Goal: Transaction & Acquisition: Purchase product/service

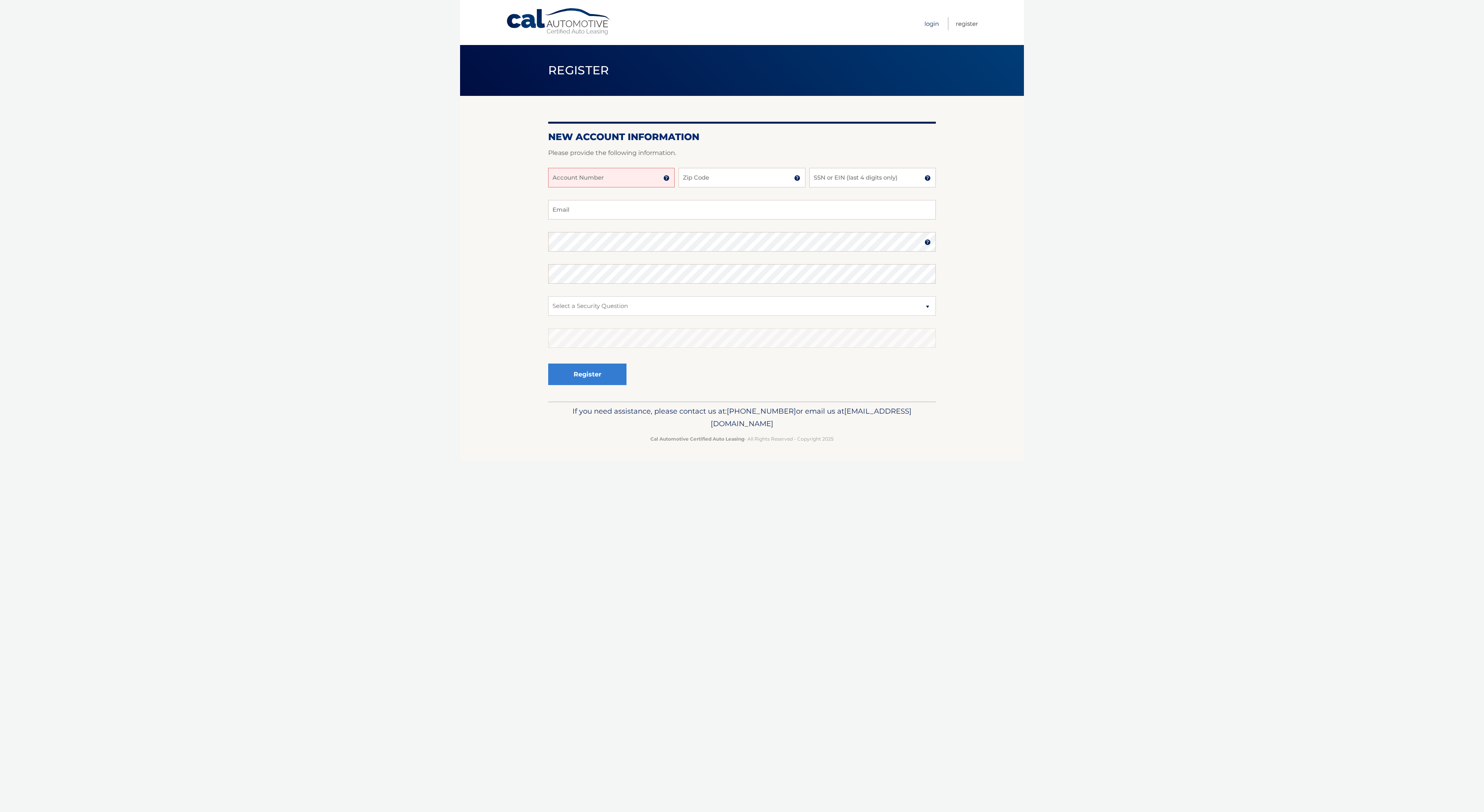
click at [929, 23] on link "Login" at bounding box center [932, 24] width 14 height 13
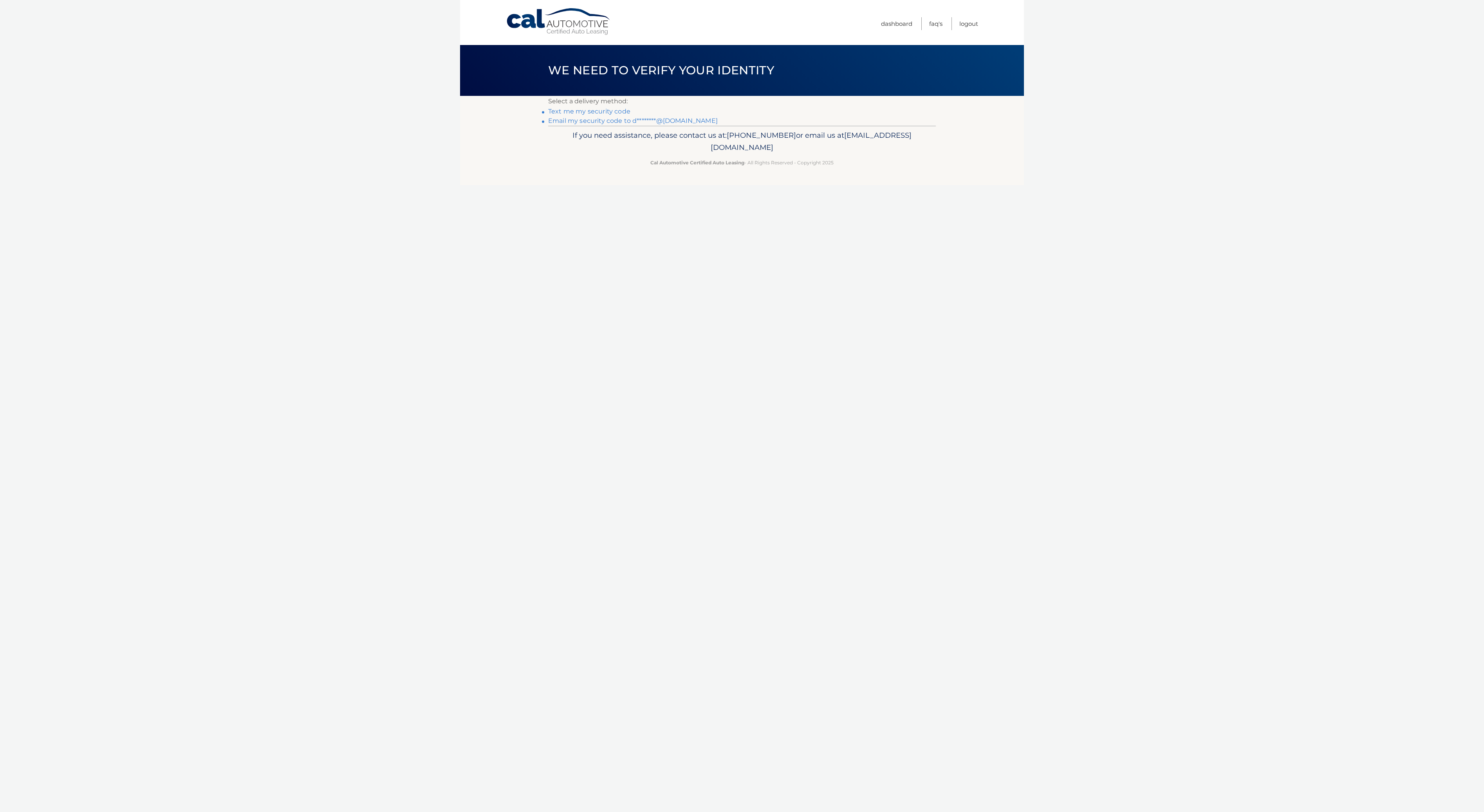
click at [590, 120] on link "Email my security code to d********@yahoo.com" at bounding box center [633, 121] width 170 height 7
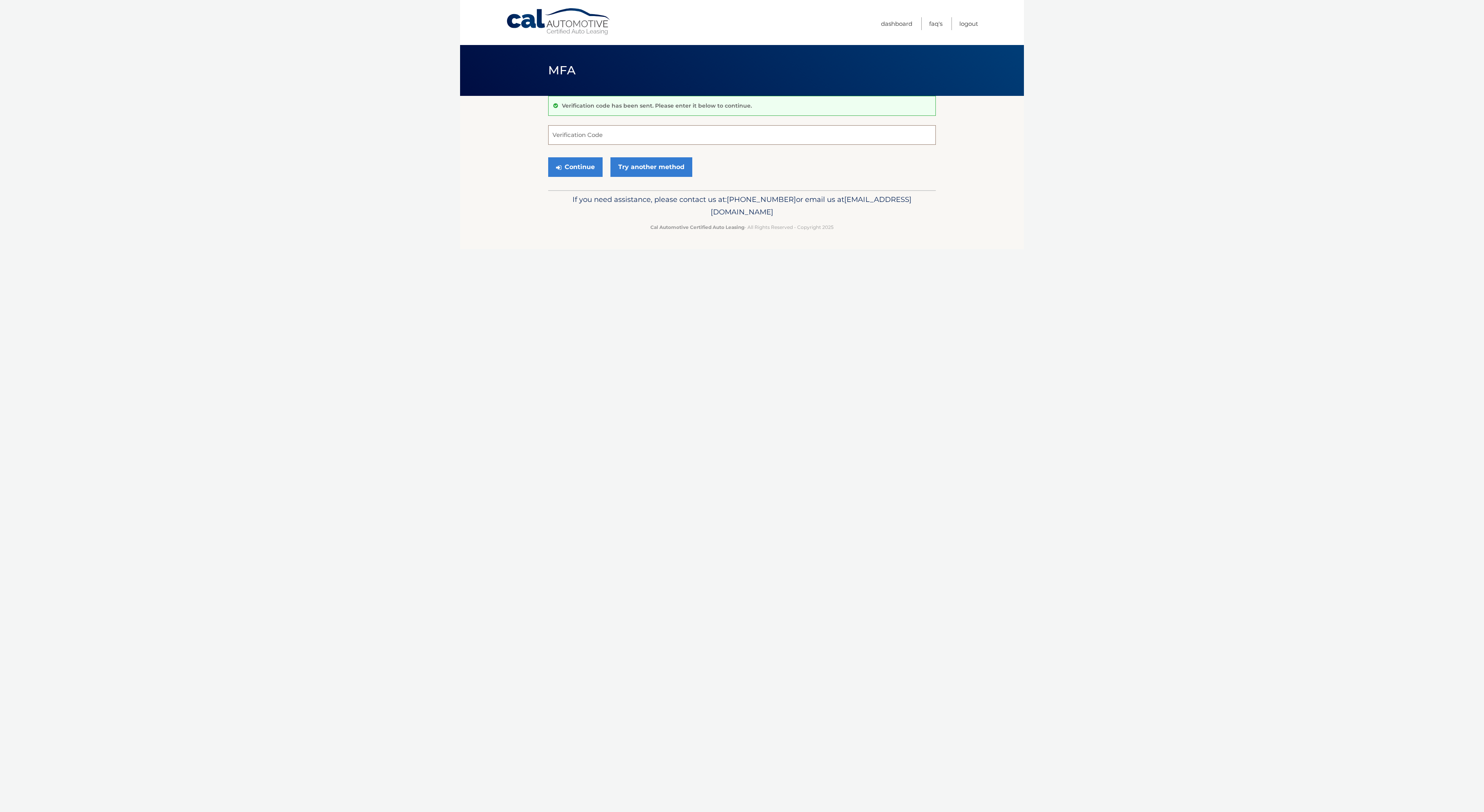
click at [554, 133] on input "Verification Code" at bounding box center [741, 134] width 388 height 19
paste input "255389"
click at [580, 167] on button "Continue" at bounding box center [575, 167] width 55 height 19
click at [580, 173] on button "Continue" at bounding box center [575, 167] width 55 height 19
click at [581, 165] on button "Continue" at bounding box center [575, 167] width 55 height 19
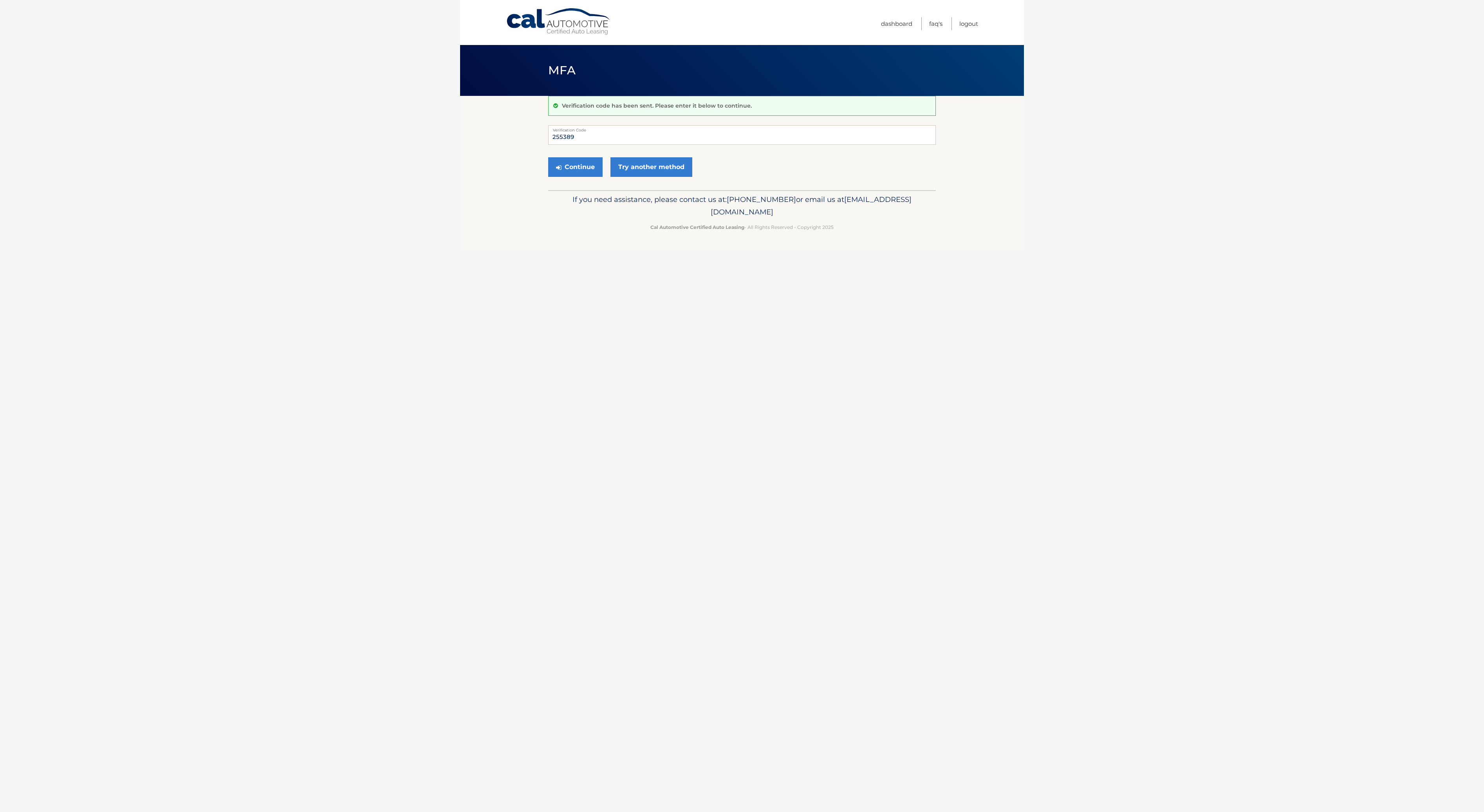
click at [587, 207] on p "If you need assistance, please contact us at: 609-807-3200 or email us at Custo…" at bounding box center [742, 206] width 377 height 25
click at [582, 137] on input "255389" at bounding box center [741, 134] width 388 height 19
type input "255389"
click at [569, 164] on button "Continue" at bounding box center [575, 167] width 55 height 19
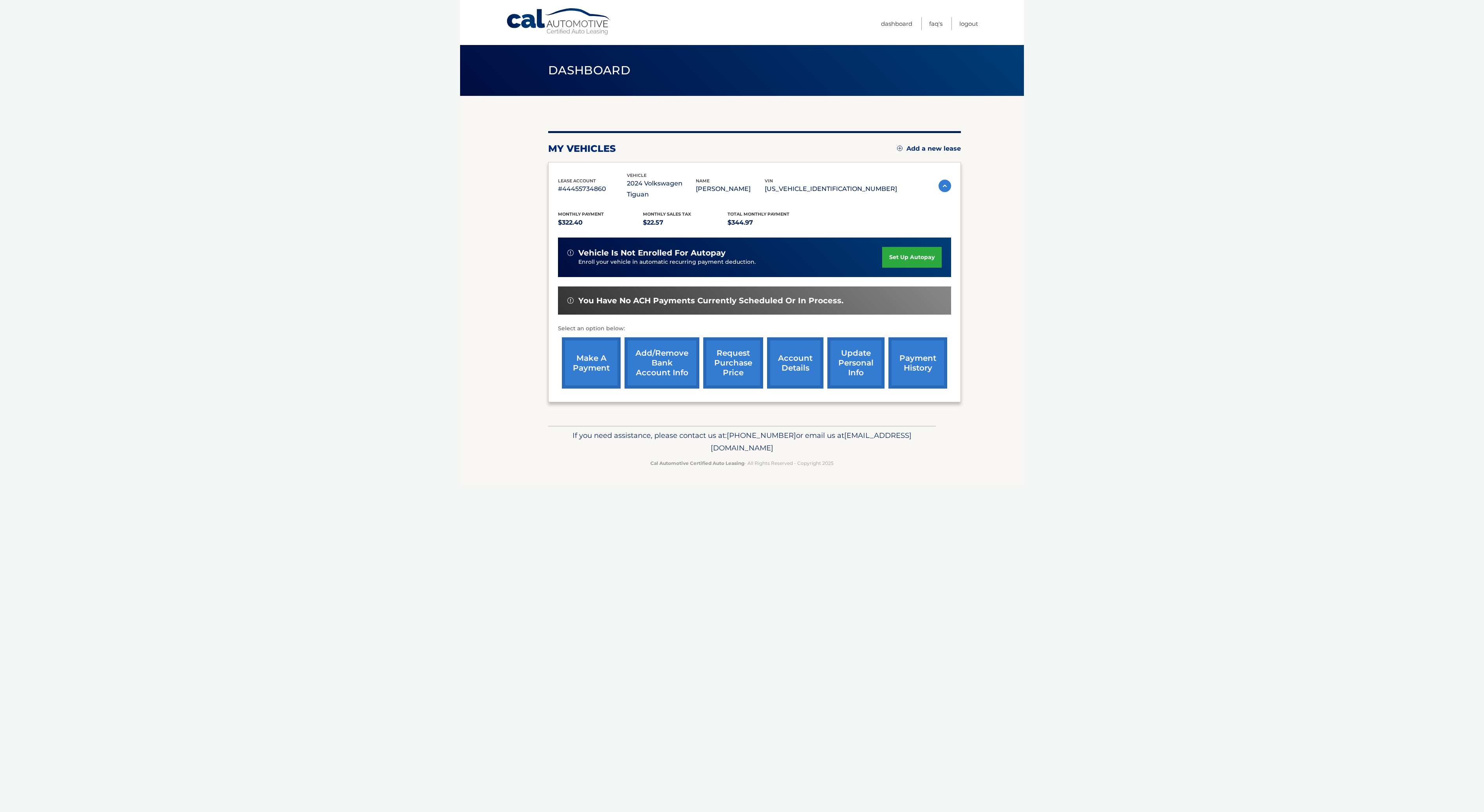
click at [582, 366] on link "make a payment" at bounding box center [591, 362] width 59 height 51
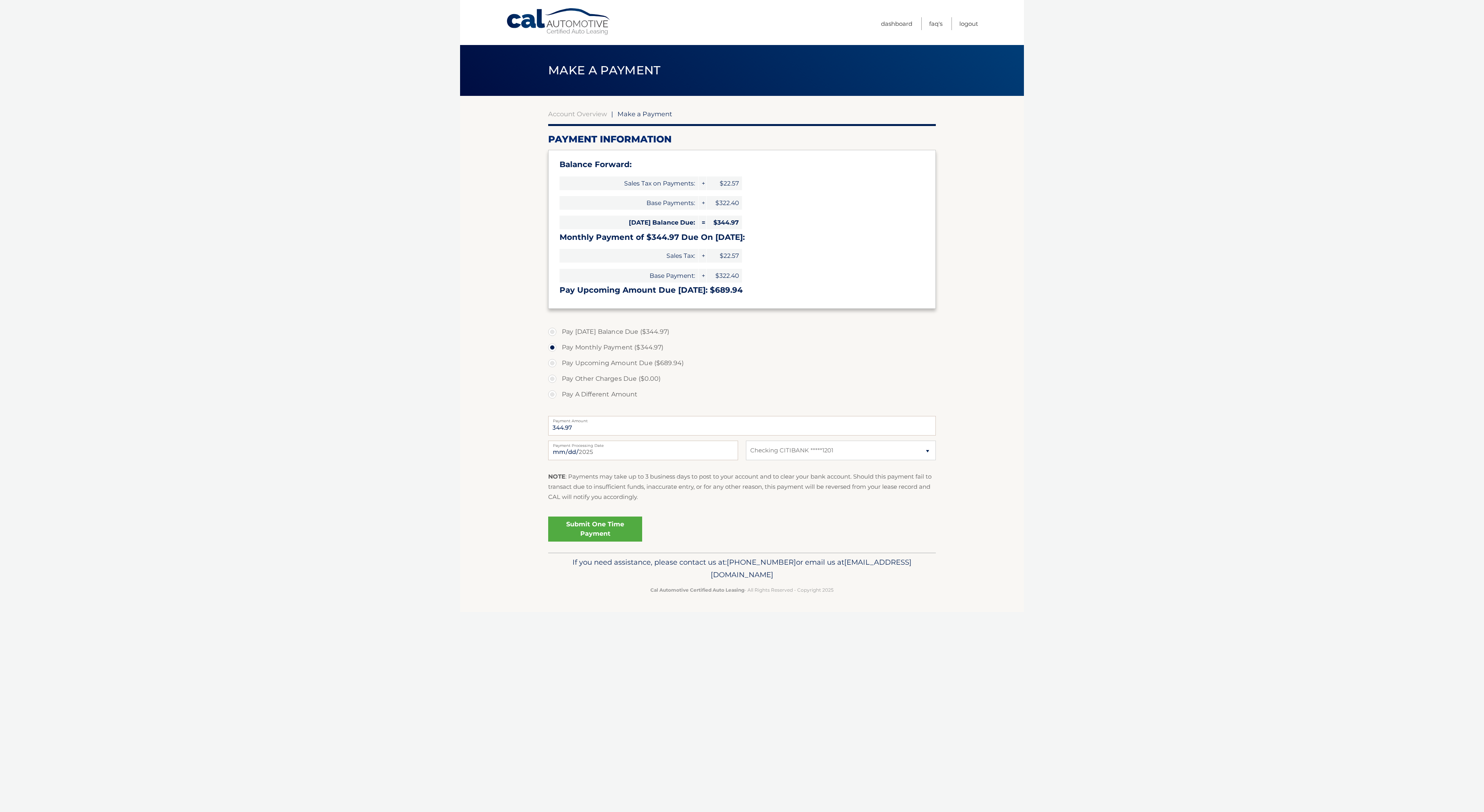
select select "NDM0Nzc2M2MtMDk5Yi00NTAxLThjZDAtOTEzYjg4MGJmMzVi"
click at [600, 529] on link "Submit One Time Payment" at bounding box center [595, 529] width 94 height 25
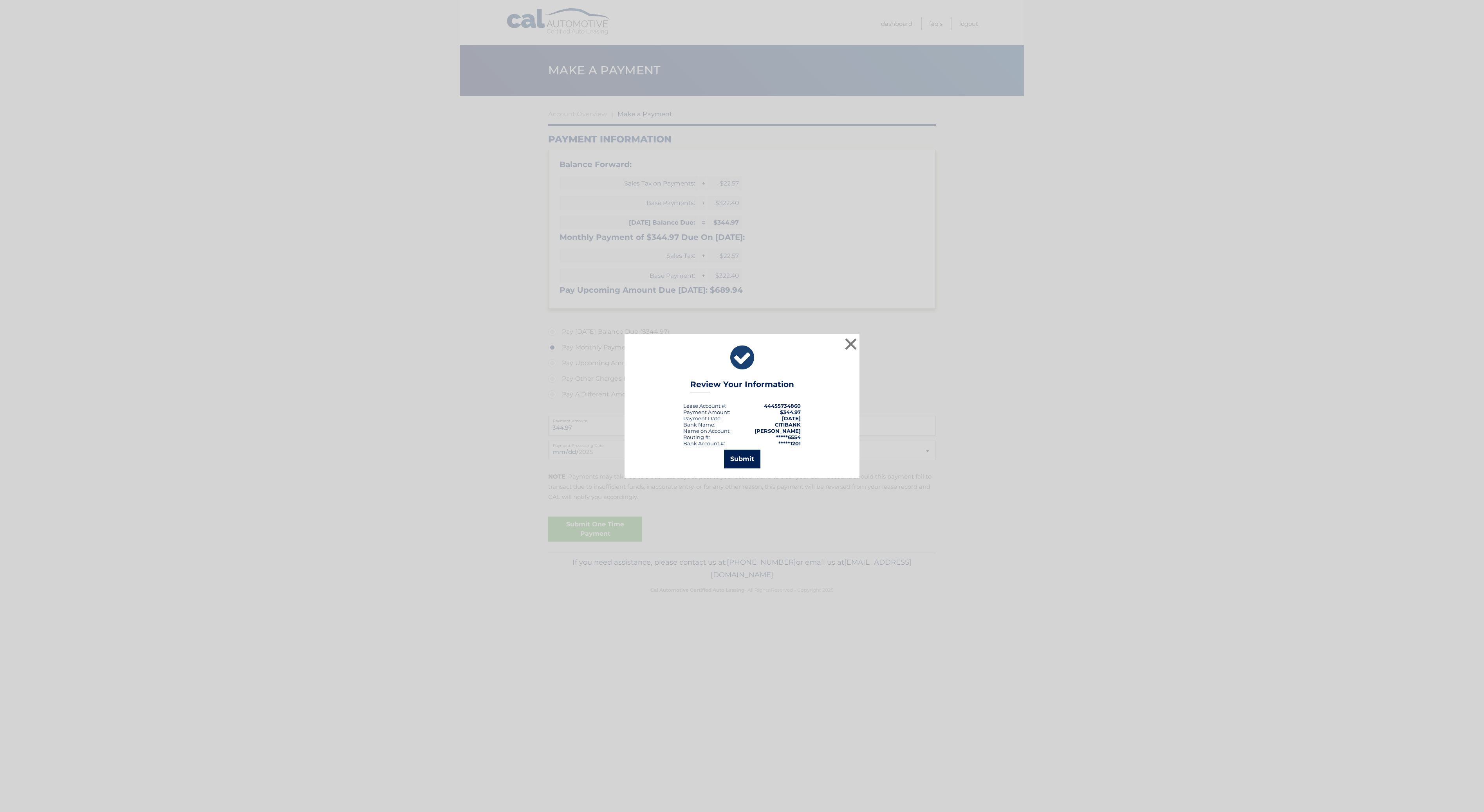
click at [741, 455] on button "Submit" at bounding box center [742, 459] width 37 height 19
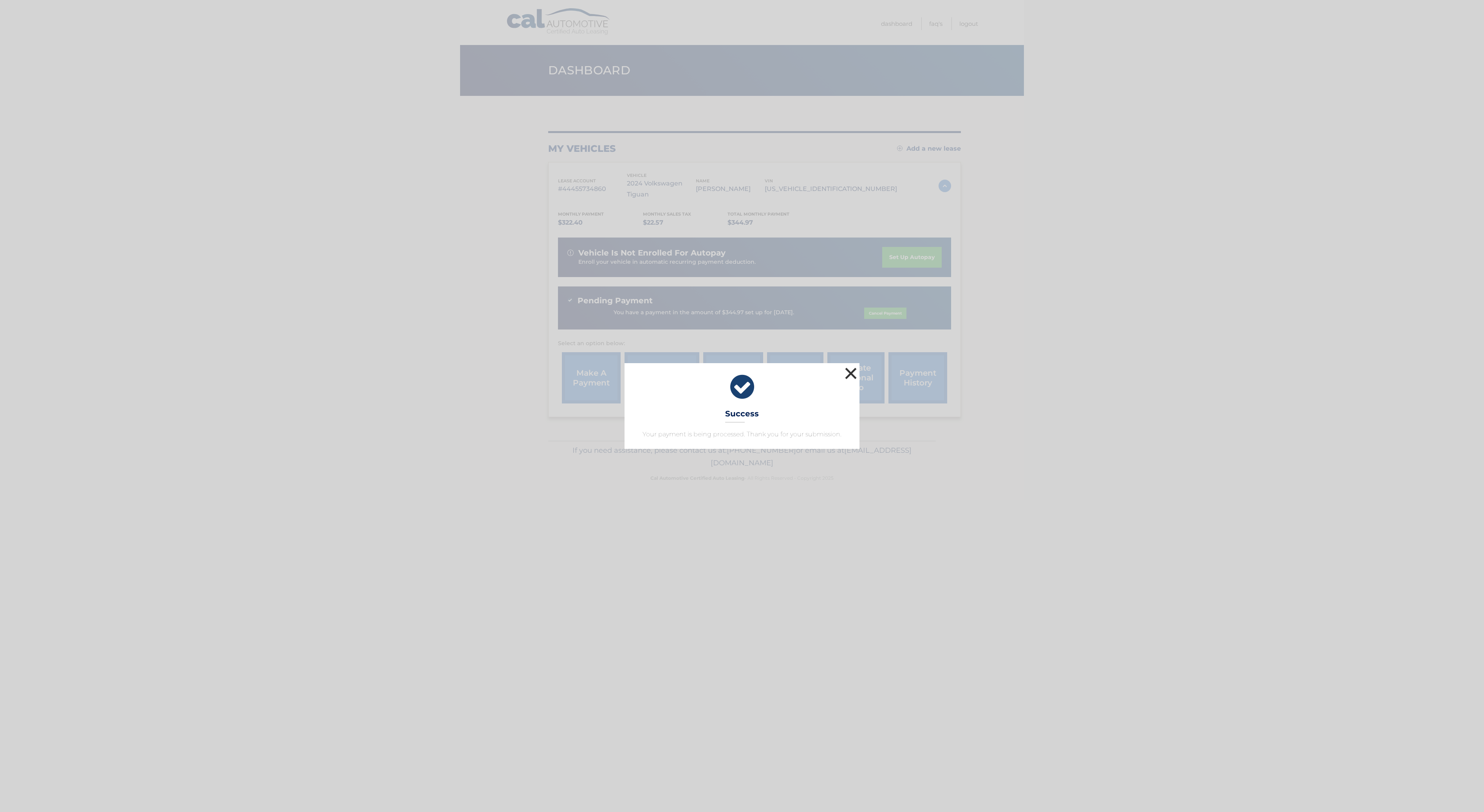
click at [851, 376] on button "×" at bounding box center [851, 374] width 16 height 16
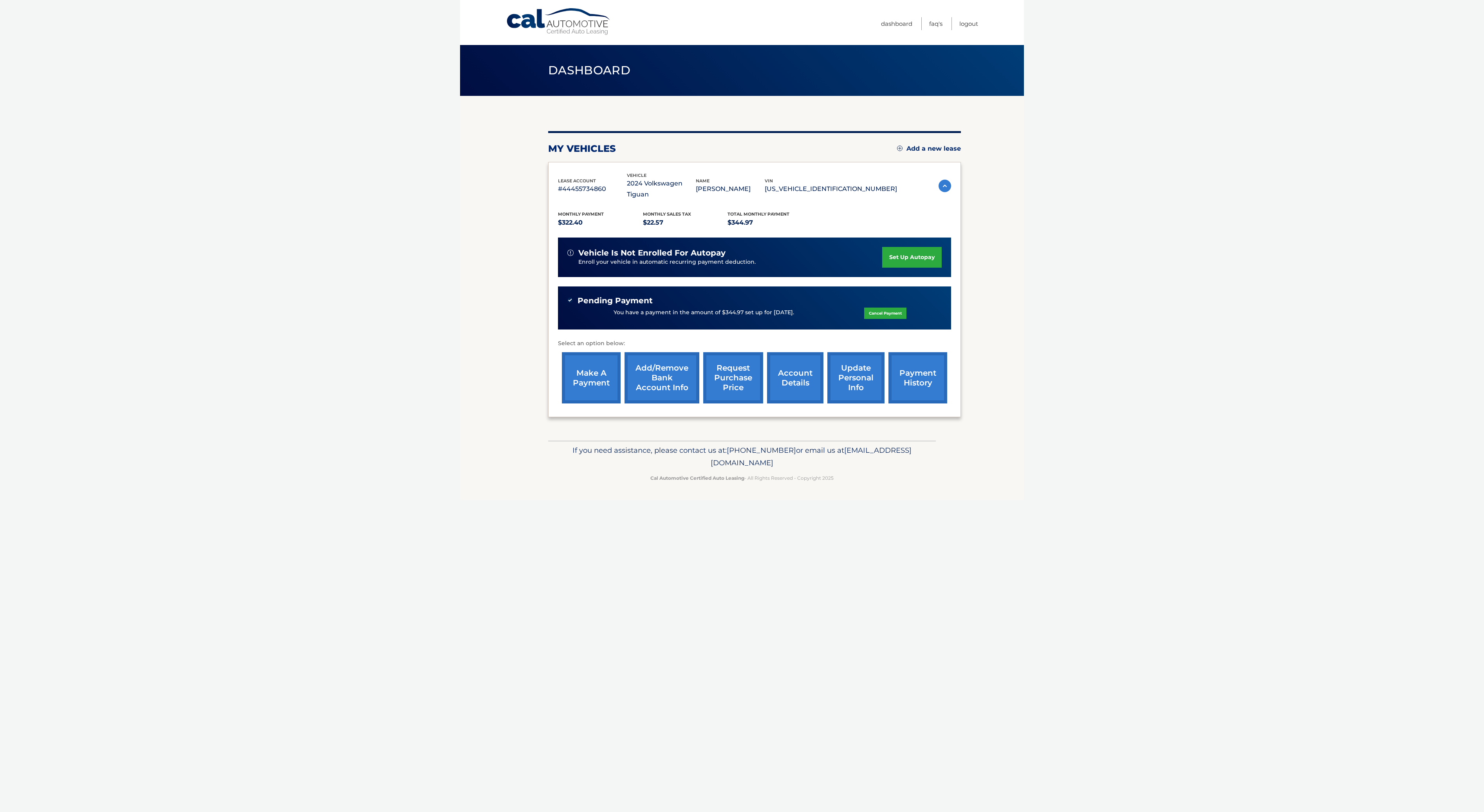
click at [649, 308] on p "You have a payment in the amount of $344.97 set up for [DATE]." at bounding box center [703, 313] width 180 height 9
click at [907, 372] on link "payment history" at bounding box center [918, 377] width 59 height 51
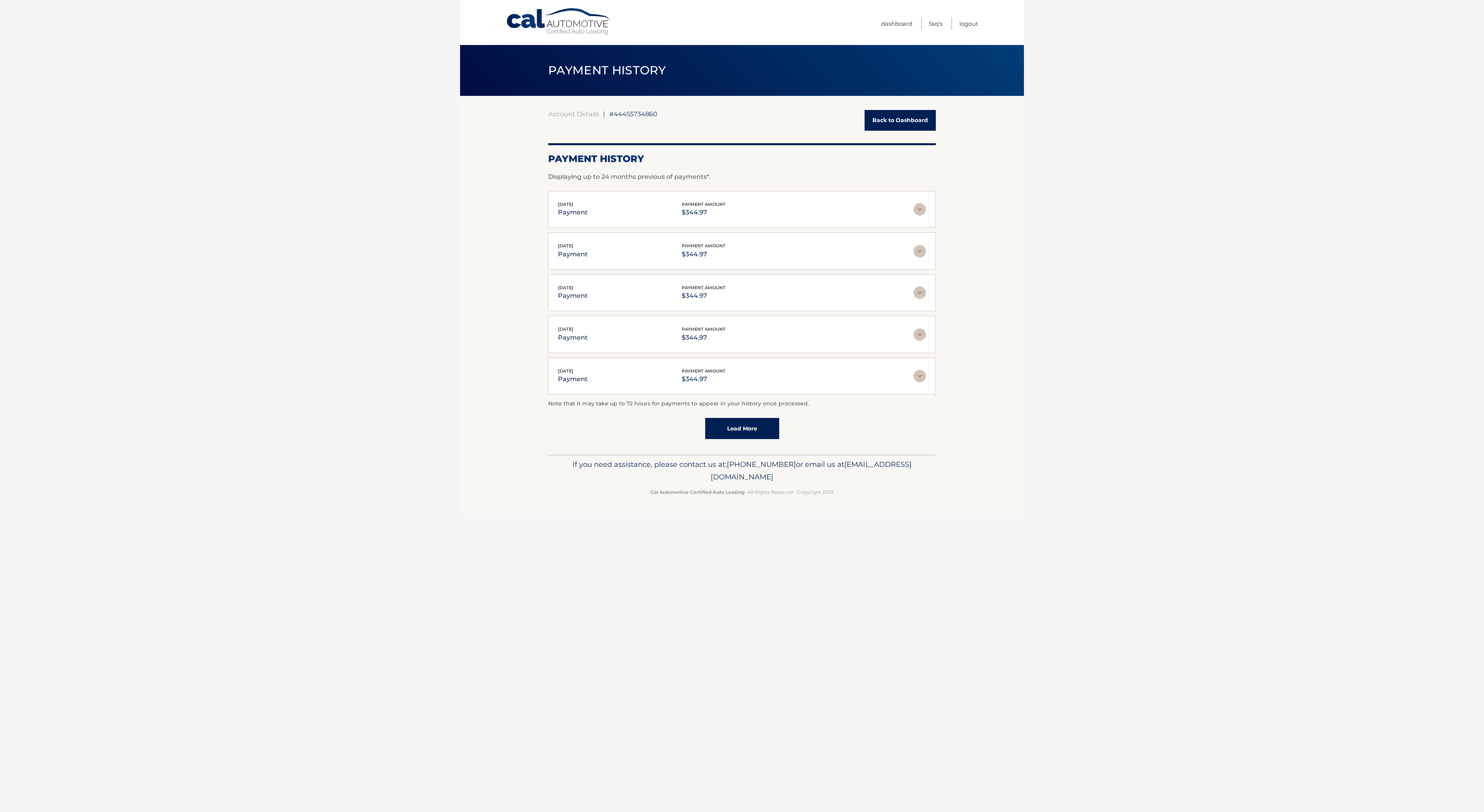
click at [918, 207] on img at bounding box center [920, 209] width 12 height 12
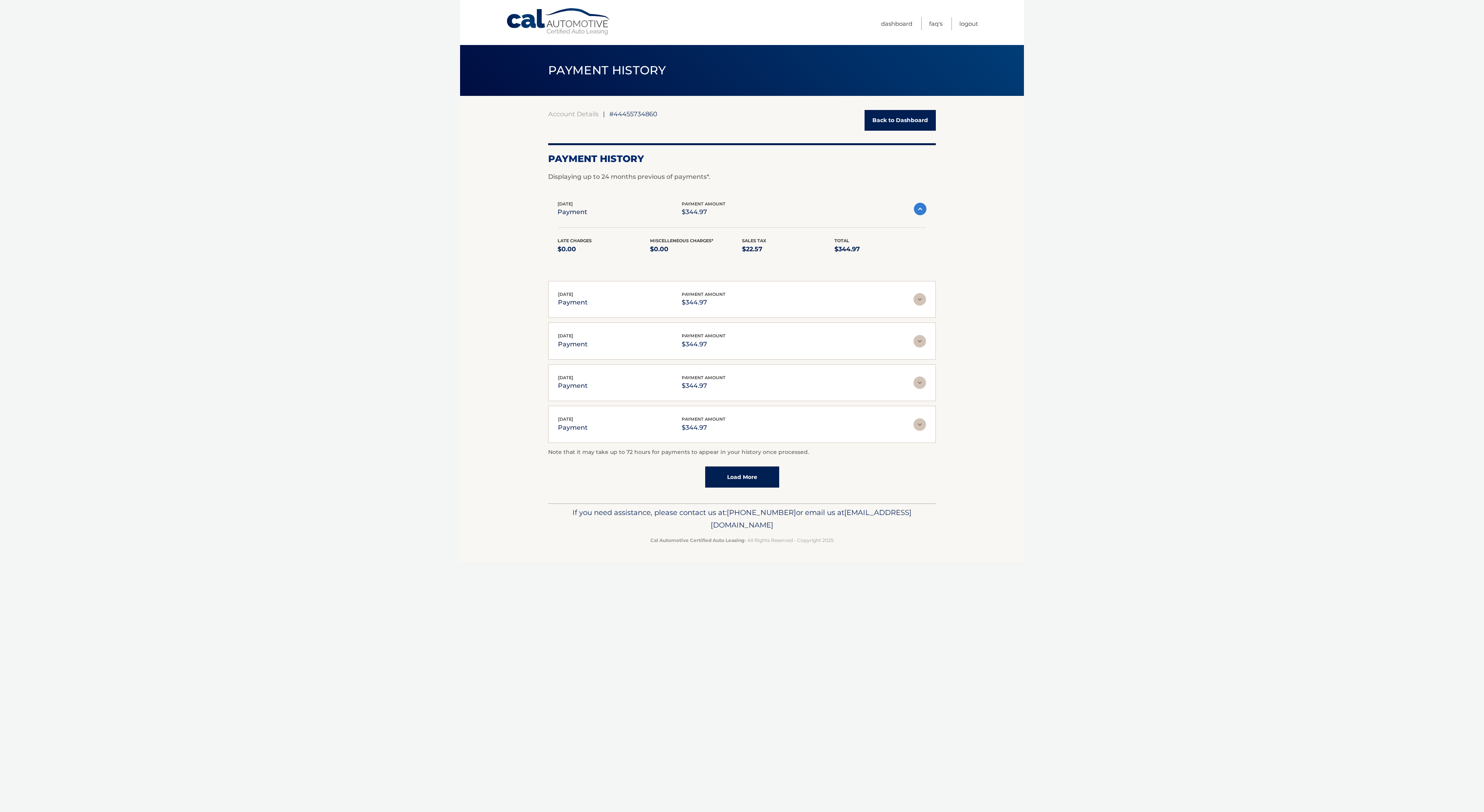
click at [918, 207] on img at bounding box center [920, 208] width 12 height 12
